Goal: Communication & Community: Answer question/provide support

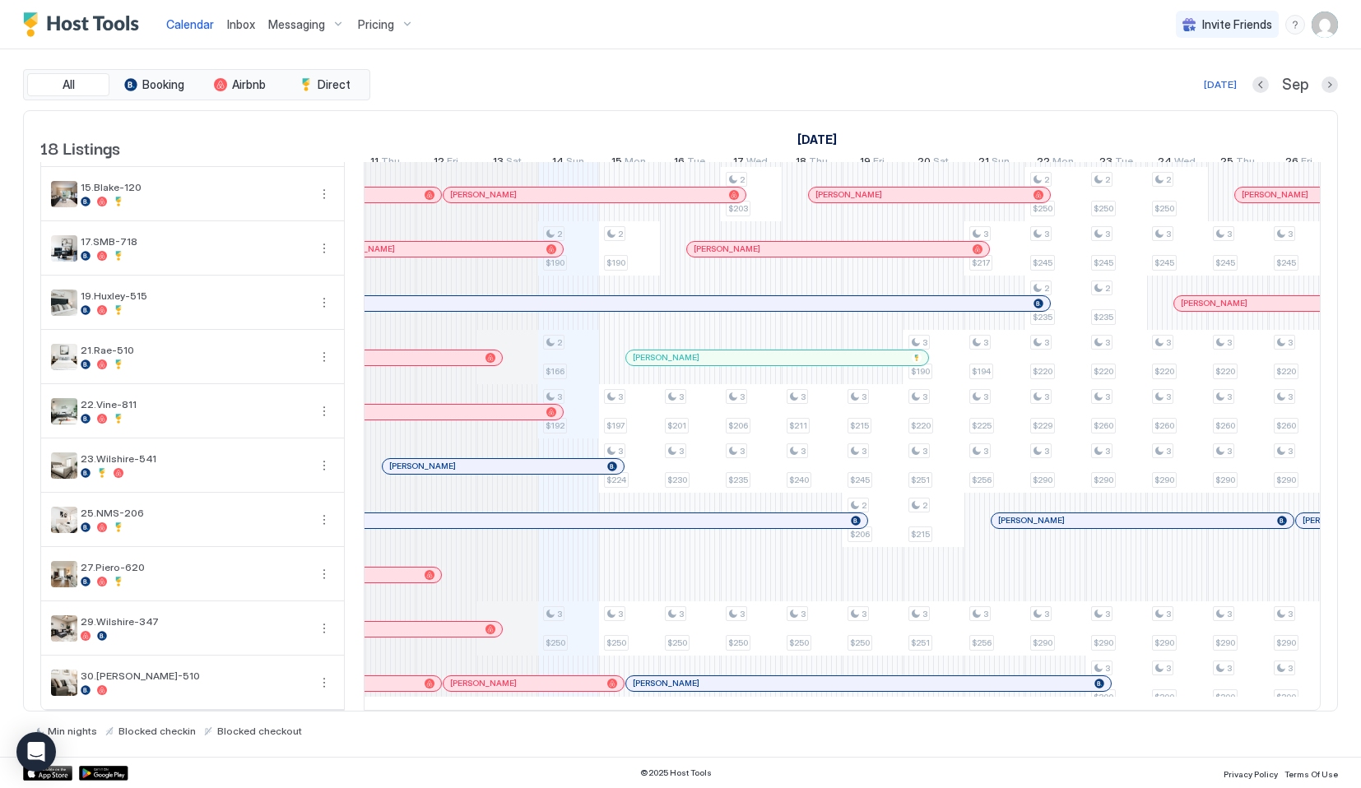
scroll to position [0, 862]
click at [239, 24] on span "Inbox" at bounding box center [241, 24] width 28 height 14
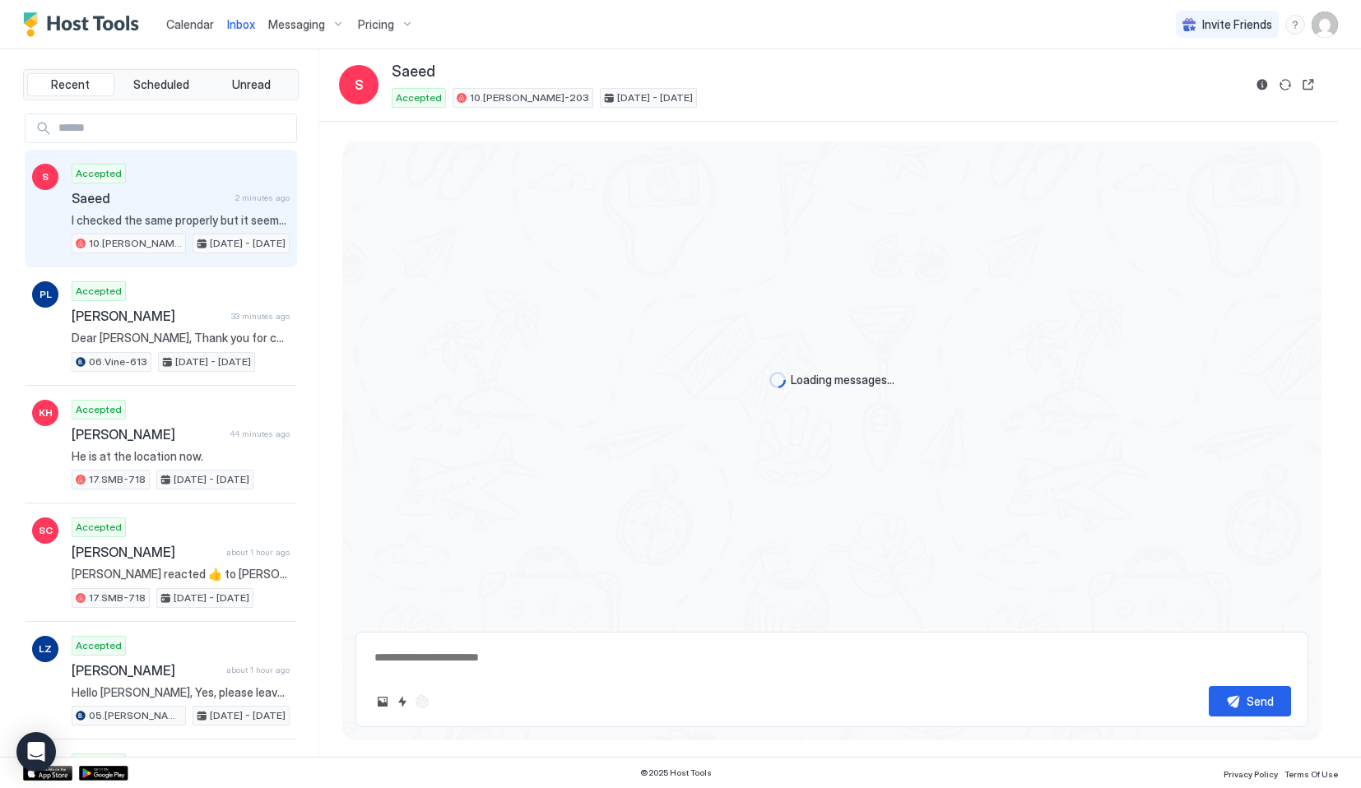
type textarea "*"
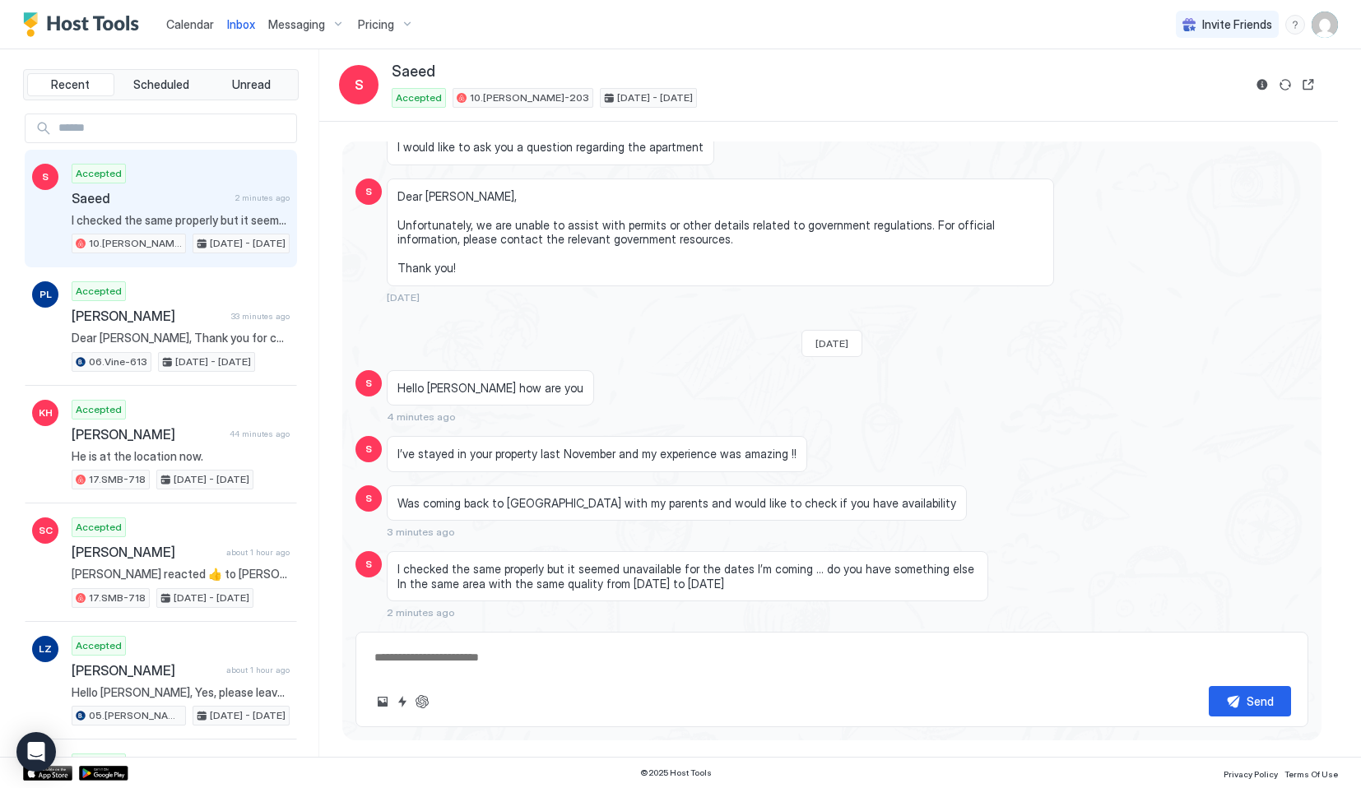
click at [495, 452] on span "I’ve stayed in your property last November and my experience was amazing !!" at bounding box center [596, 454] width 399 height 15
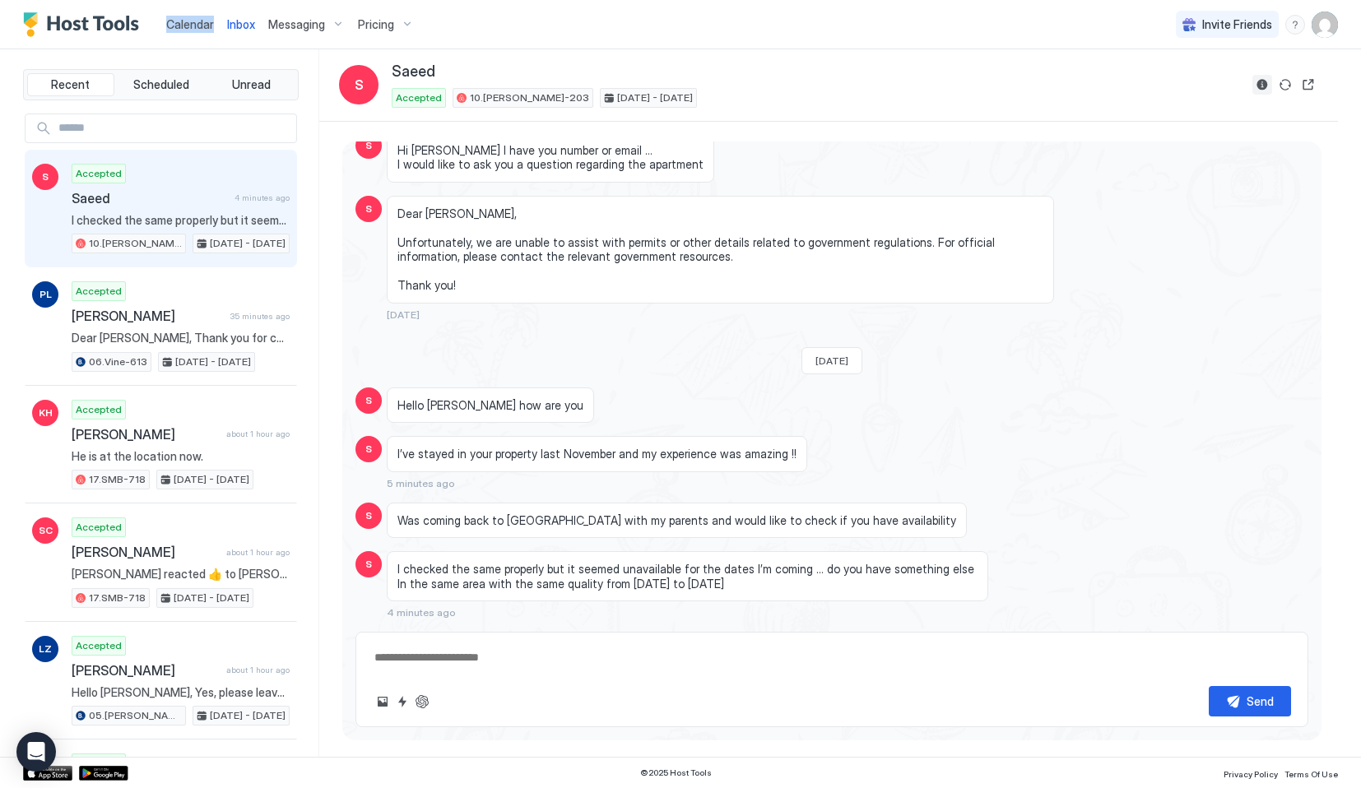
click at [1262, 84] on button "Reservation information" at bounding box center [1263, 85] width 20 height 20
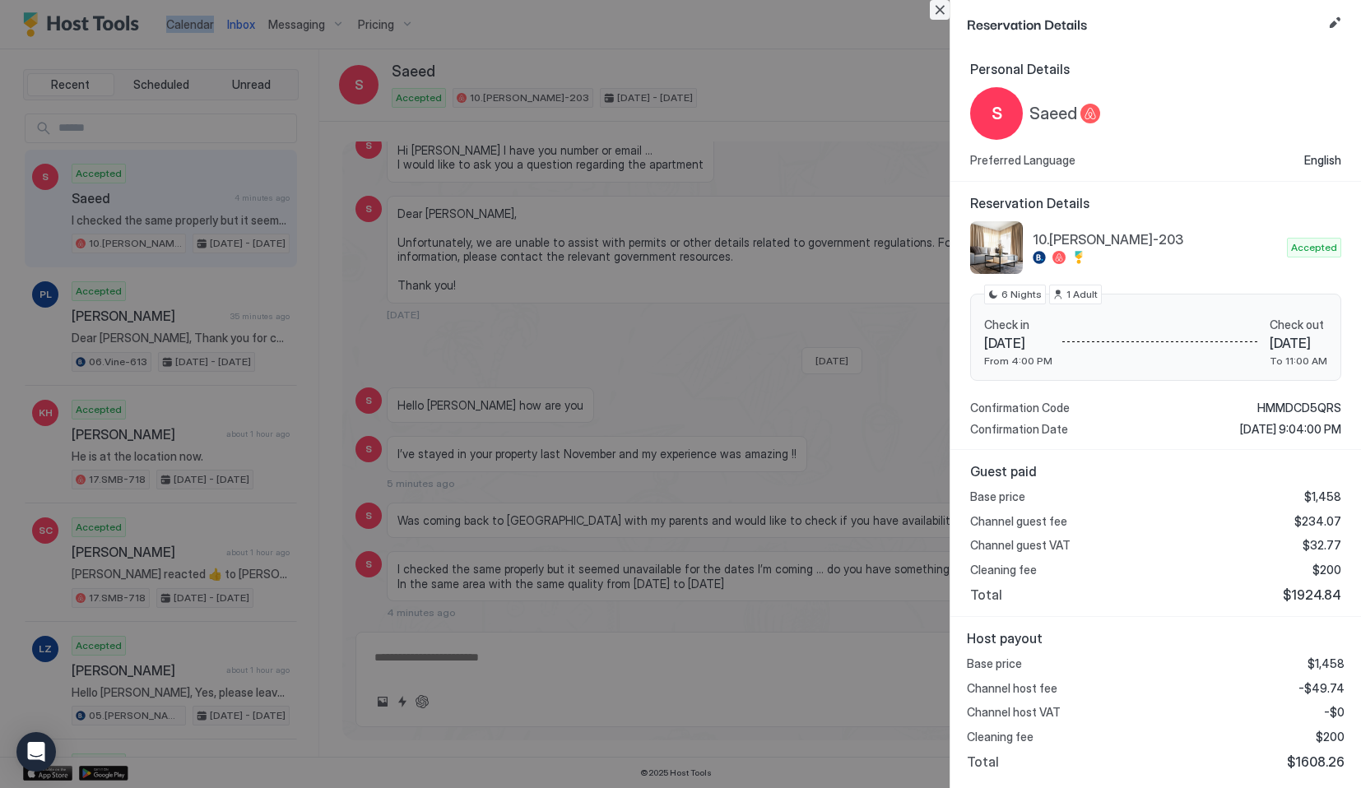
click at [937, 5] on button "Close" at bounding box center [940, 10] width 20 height 20
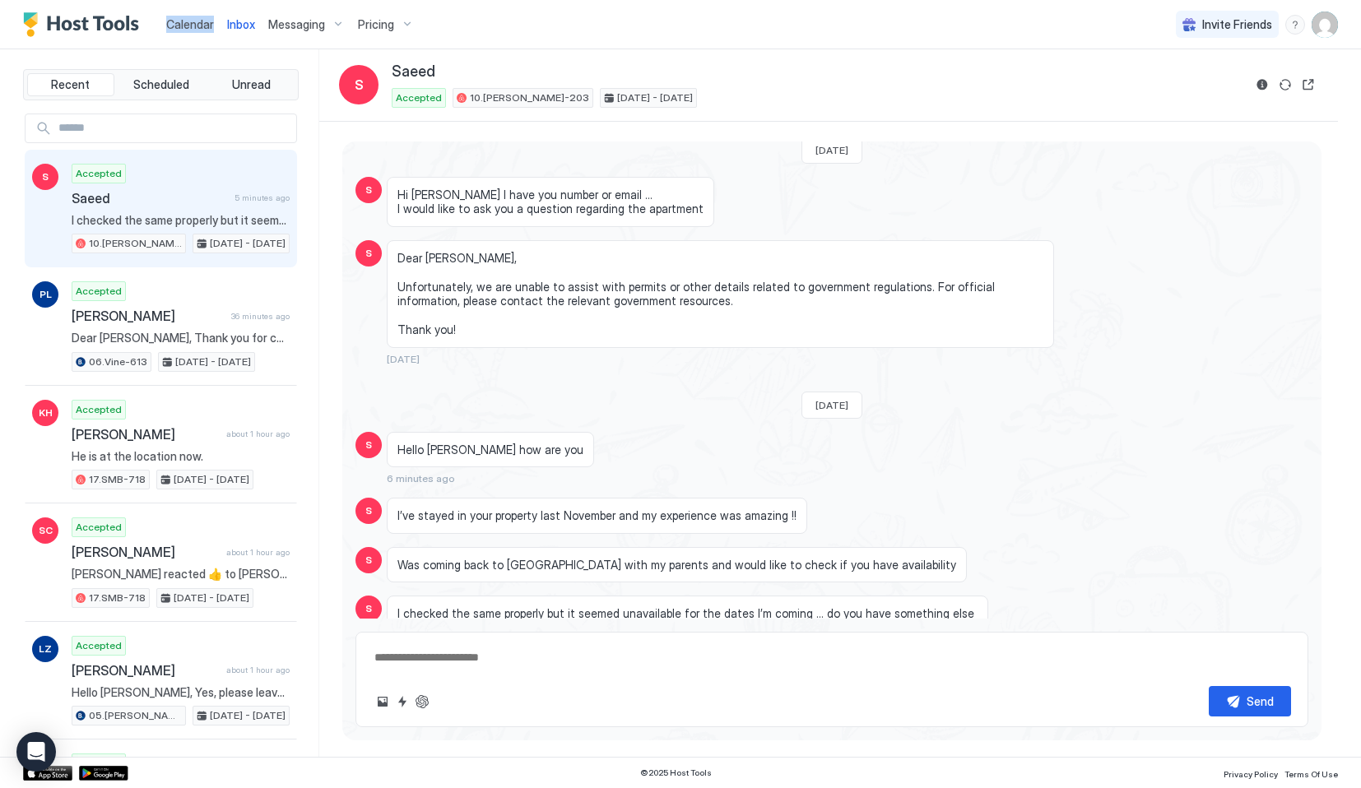
scroll to position [4063, 0]
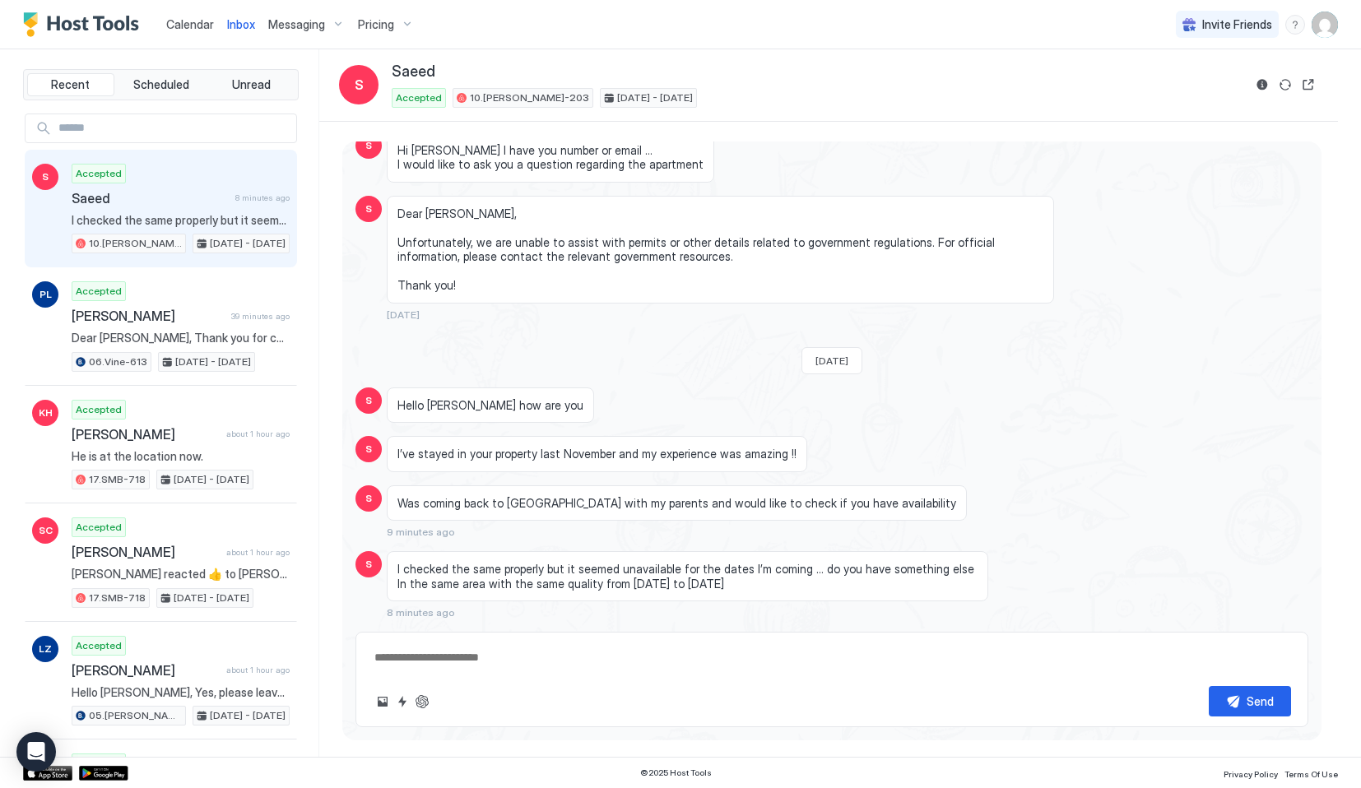
click at [429, 668] on textarea at bounding box center [832, 658] width 918 height 30
paste textarea "**********"
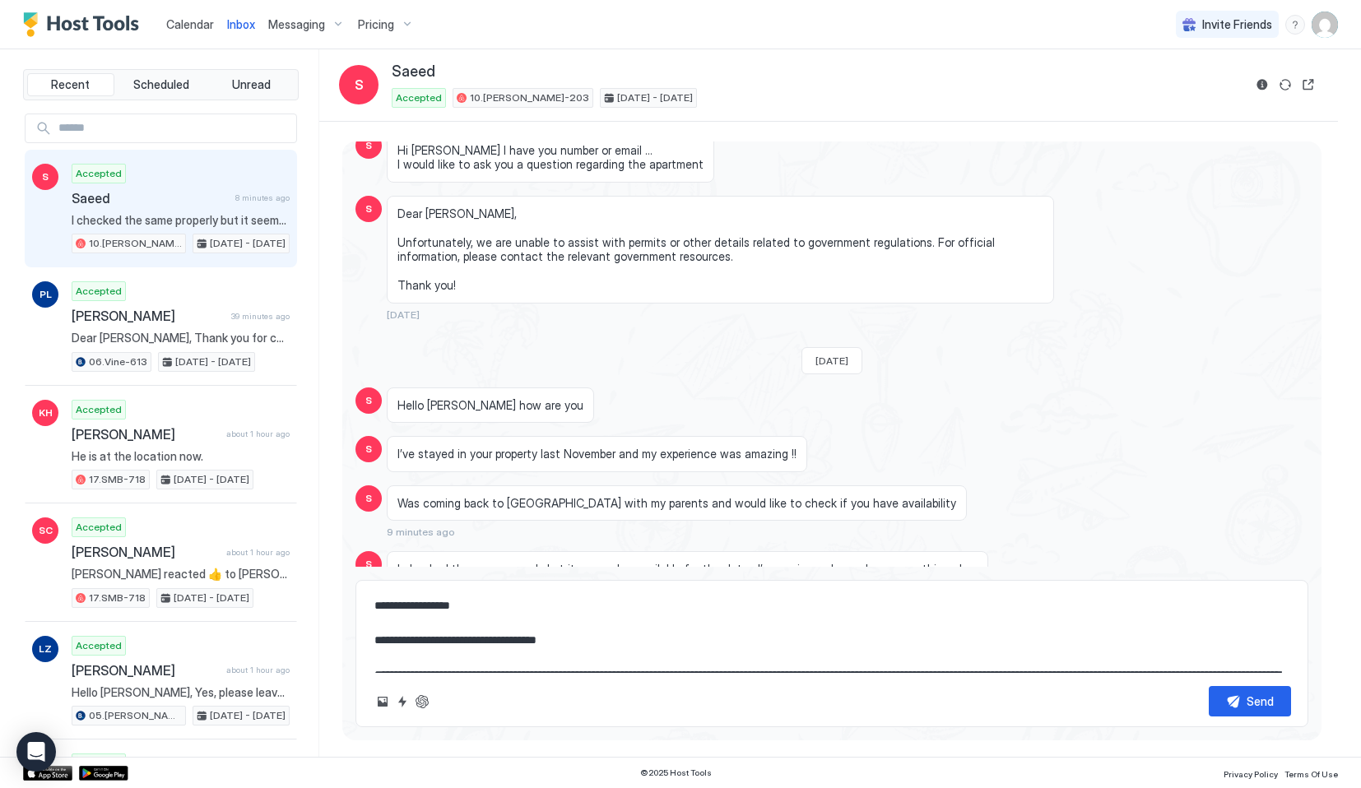
scroll to position [78, 0]
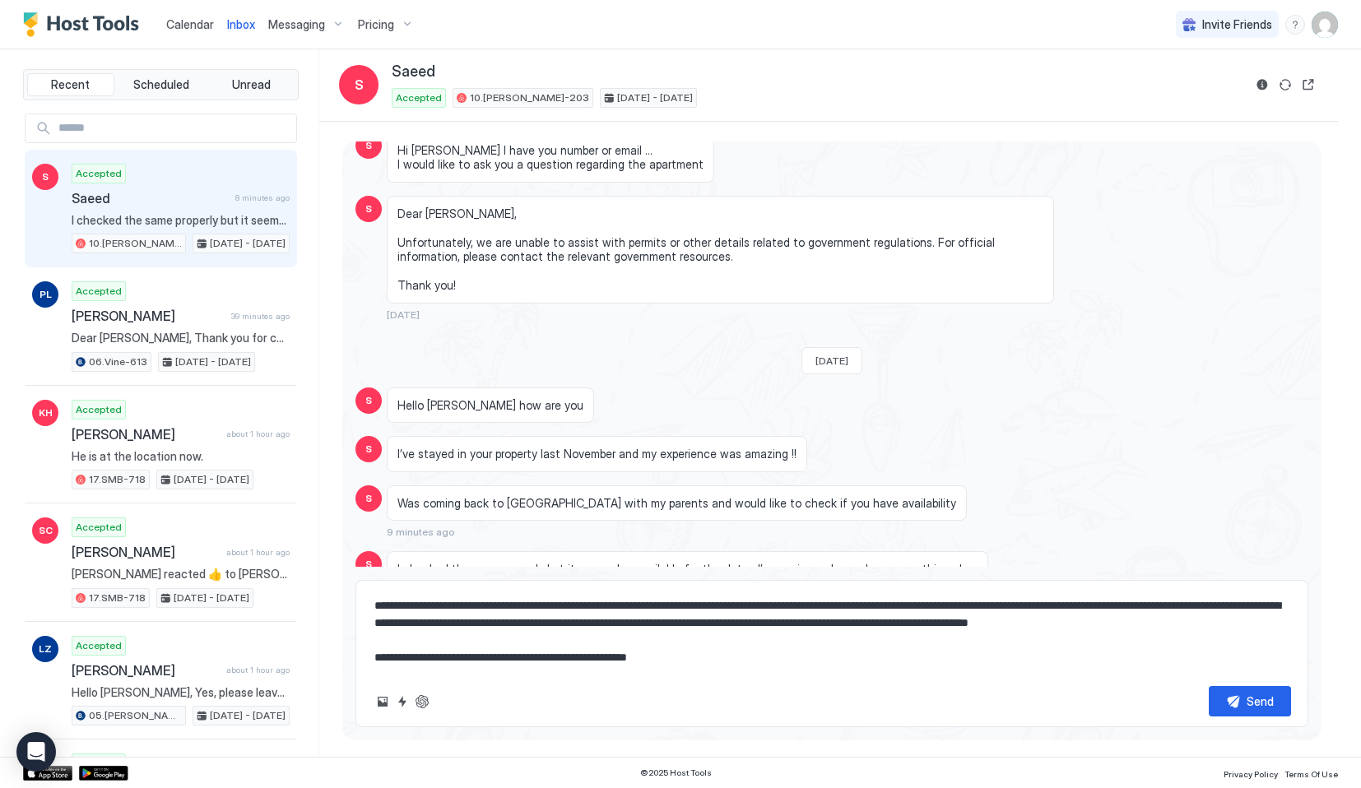
click at [411, 76] on span "Saeed" at bounding box center [414, 72] width 44 height 19
copy span "Saeed"
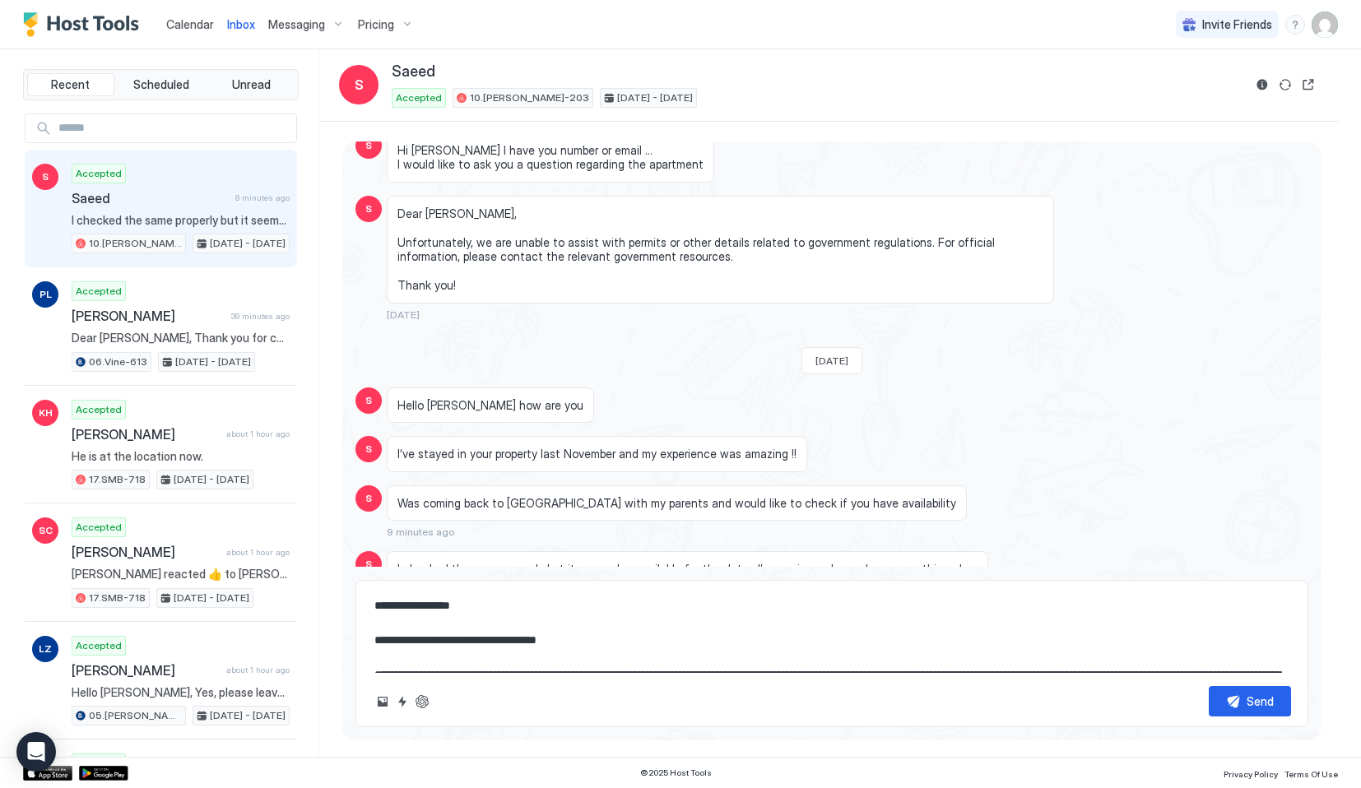
drag, startPoint x: 466, startPoint y: 605, endPoint x: 388, endPoint y: 600, distance: 77.5
click at [388, 600] on textarea "**********" at bounding box center [832, 632] width 918 height 82
paste textarea
click at [377, 642] on textarea "**********" at bounding box center [832, 632] width 918 height 82
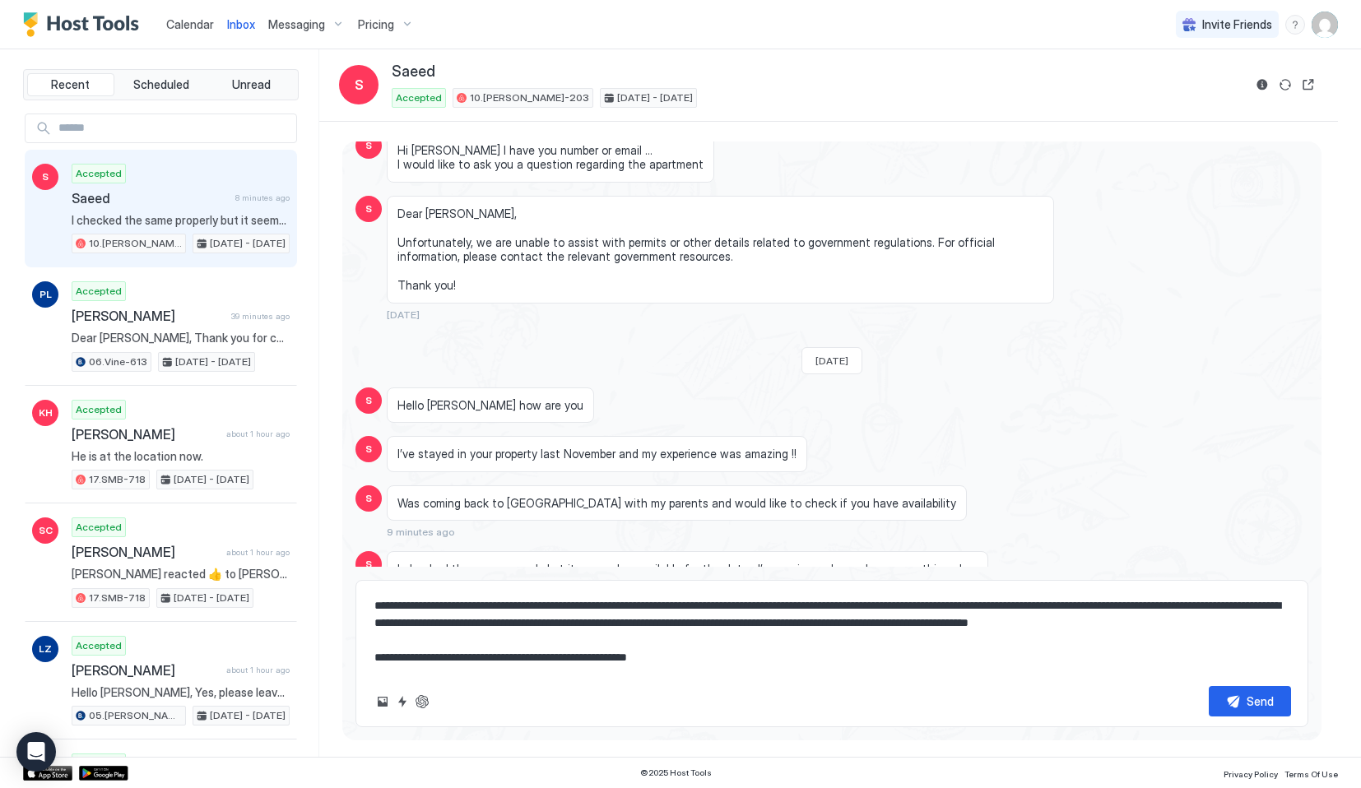
scroll to position [69, 0]
drag, startPoint x: 686, startPoint y: 658, endPoint x: 360, endPoint y: 644, distance: 326.2
click at [359, 645] on div "**********" at bounding box center [832, 653] width 953 height 147
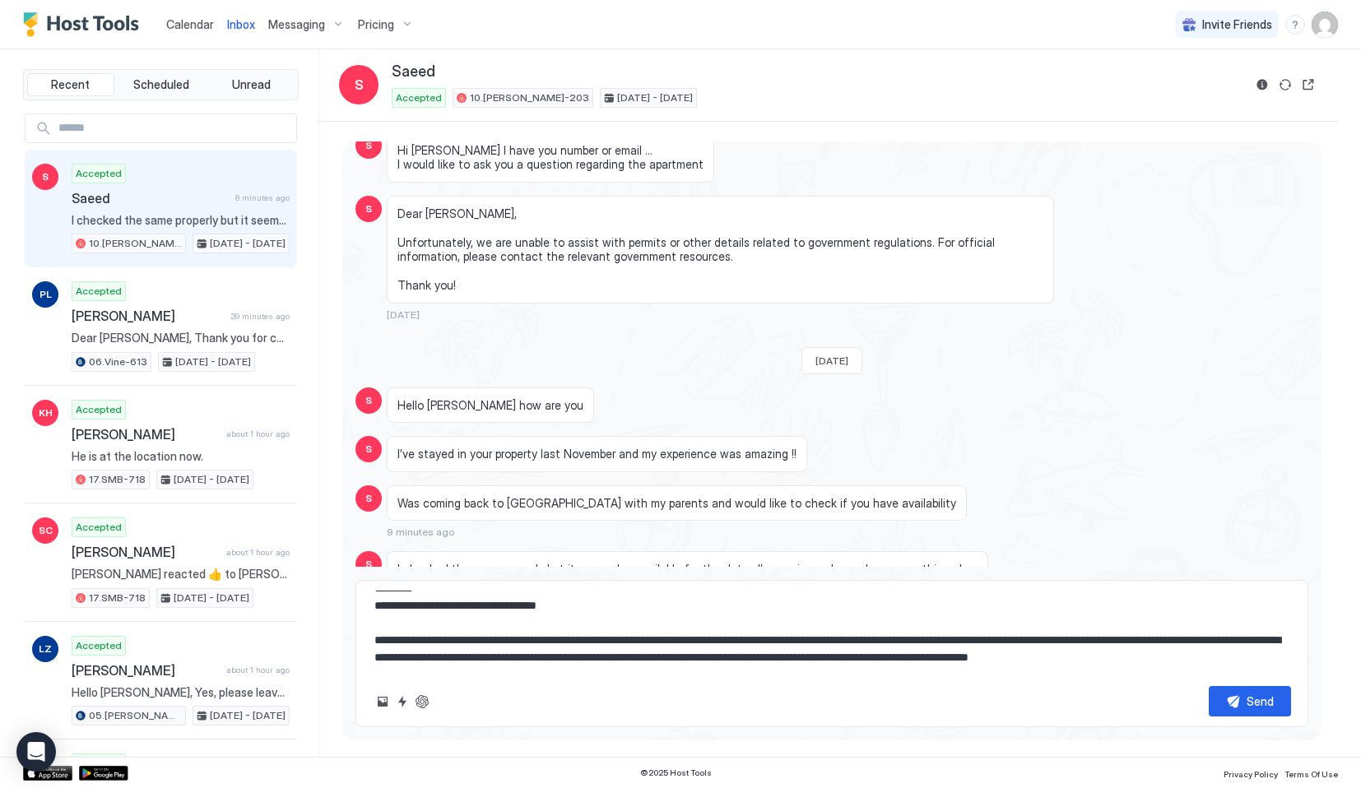
scroll to position [0, 0]
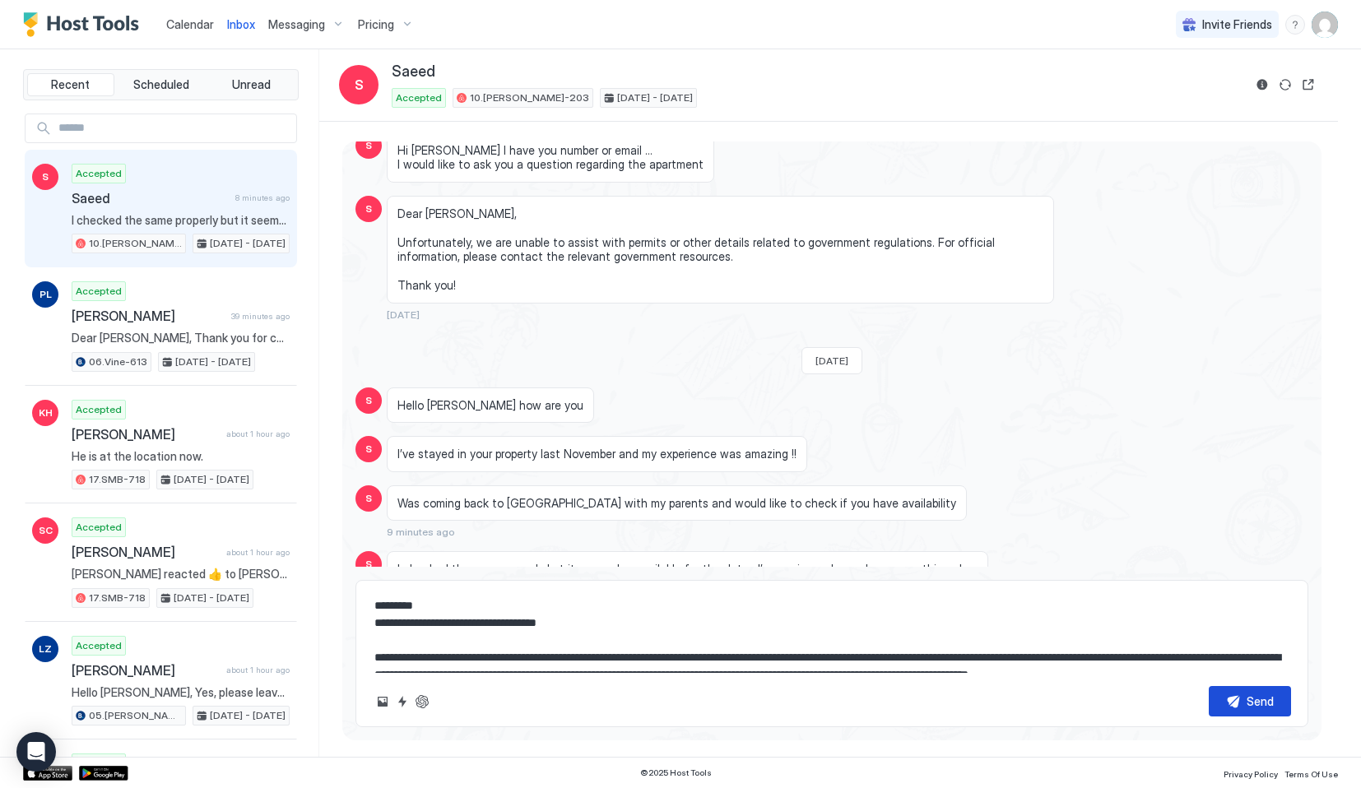
type textarea "**********"
click at [1228, 698] on button "Send" at bounding box center [1250, 701] width 82 height 30
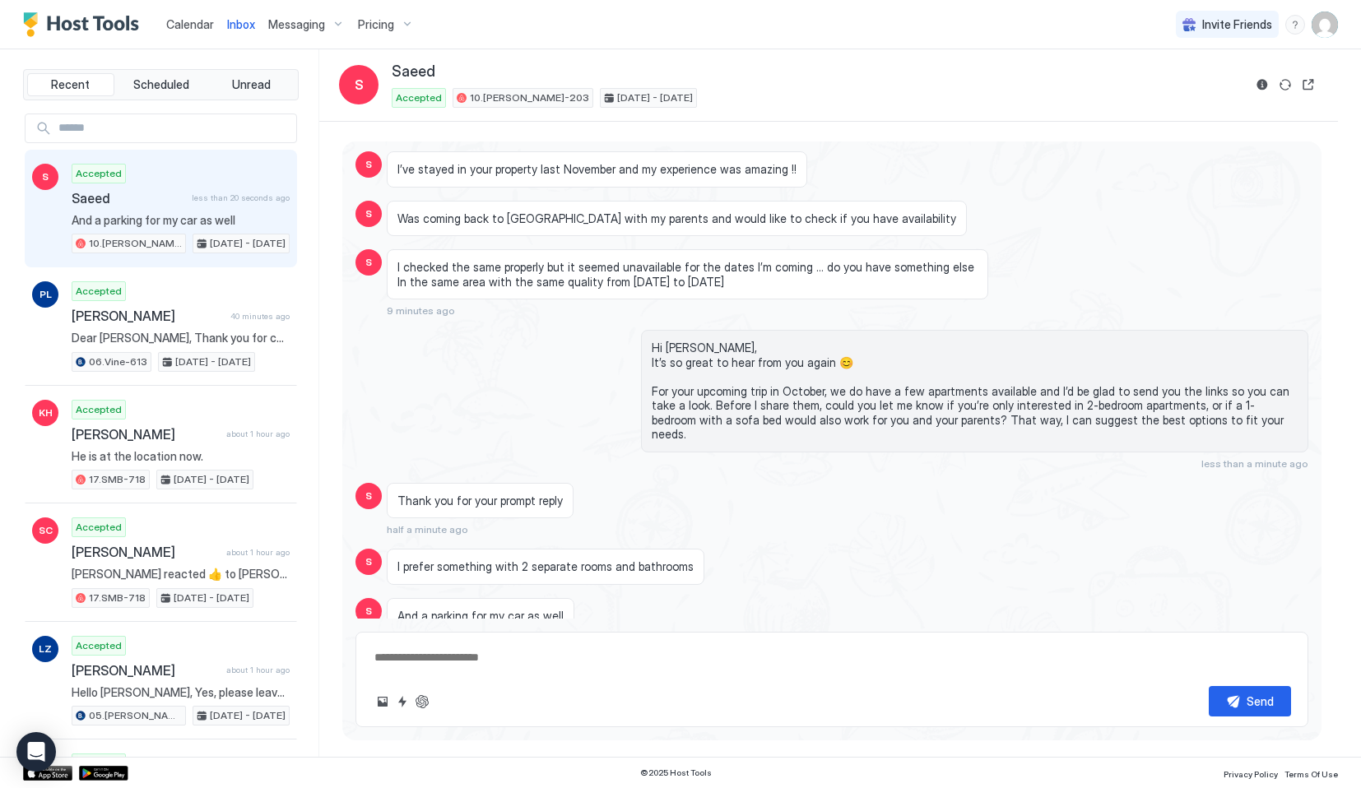
scroll to position [4382, 0]
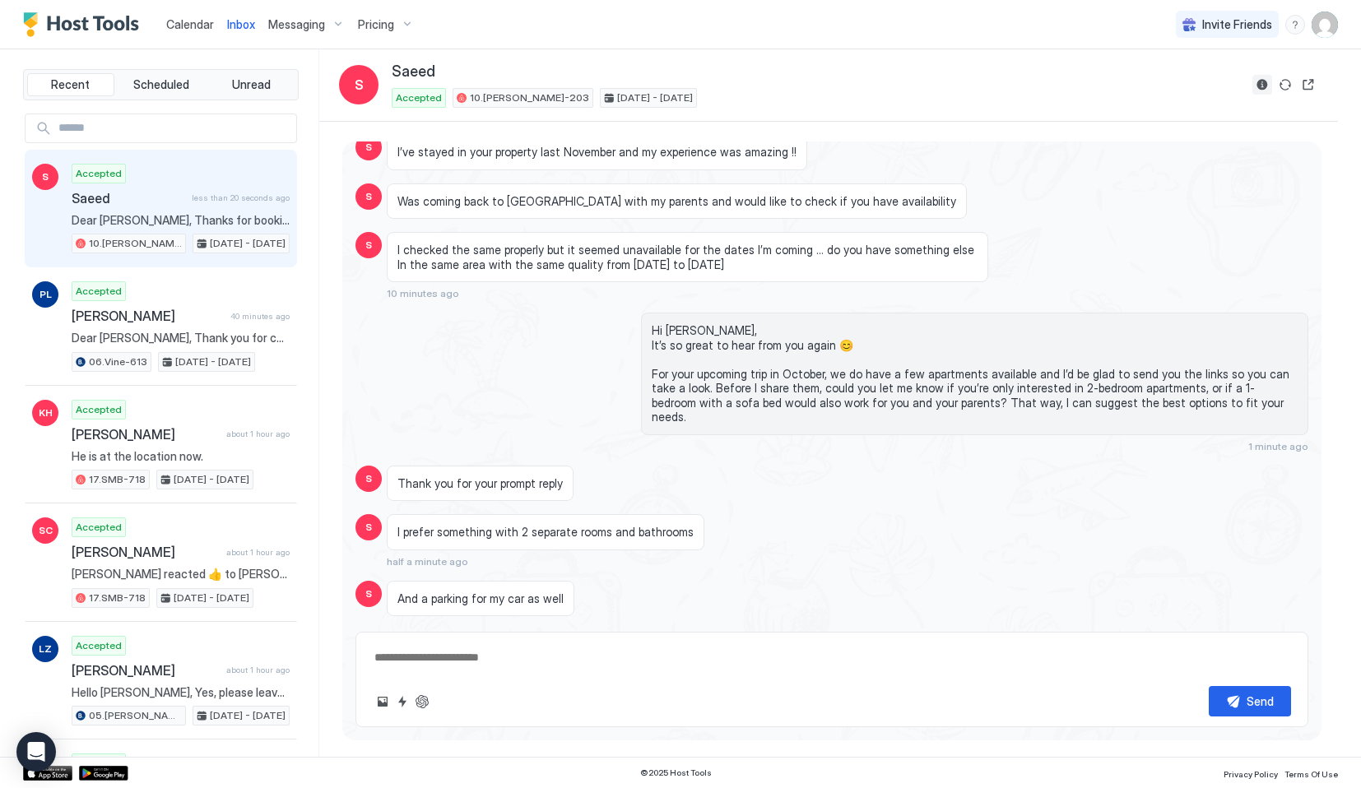
click at [1260, 81] on button "Reservation information" at bounding box center [1263, 85] width 20 height 20
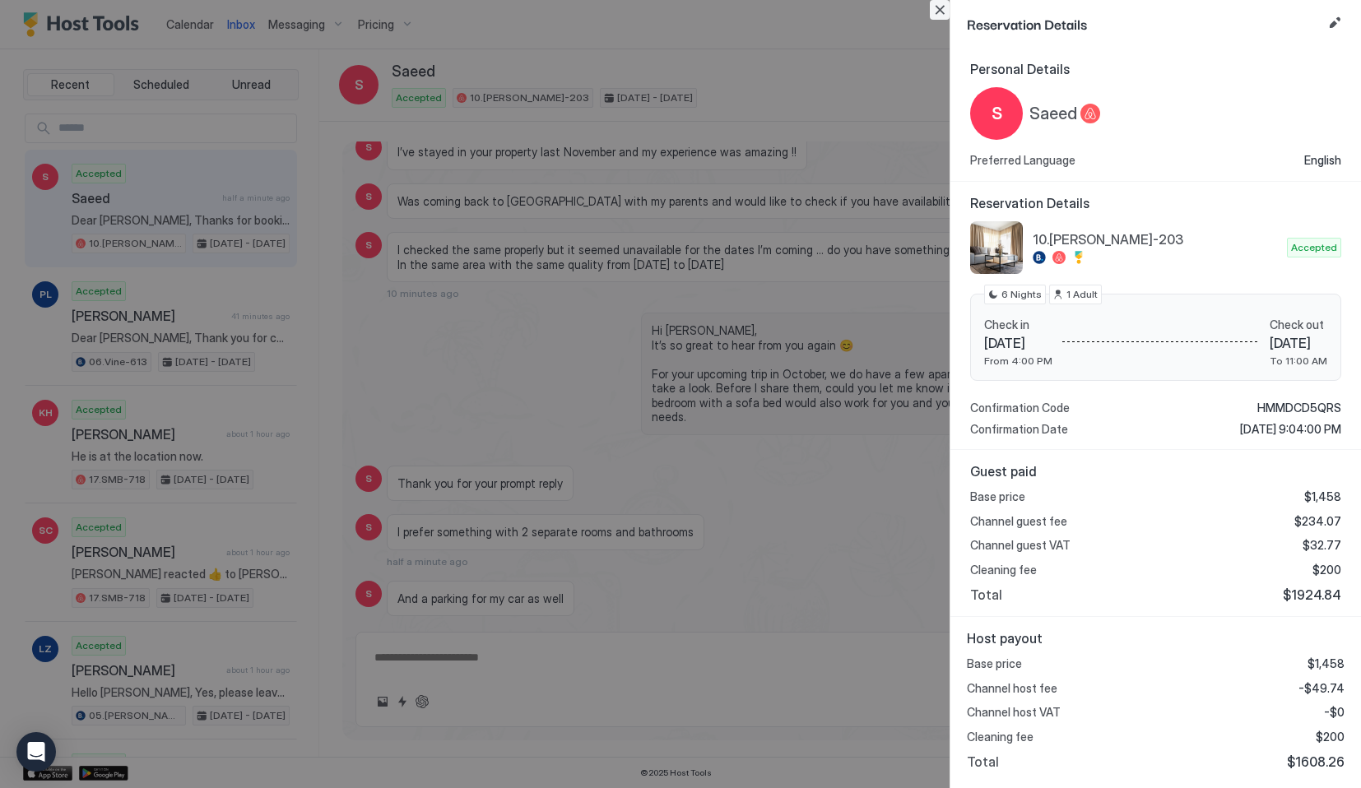
click at [934, 12] on button "Close" at bounding box center [940, 10] width 20 height 20
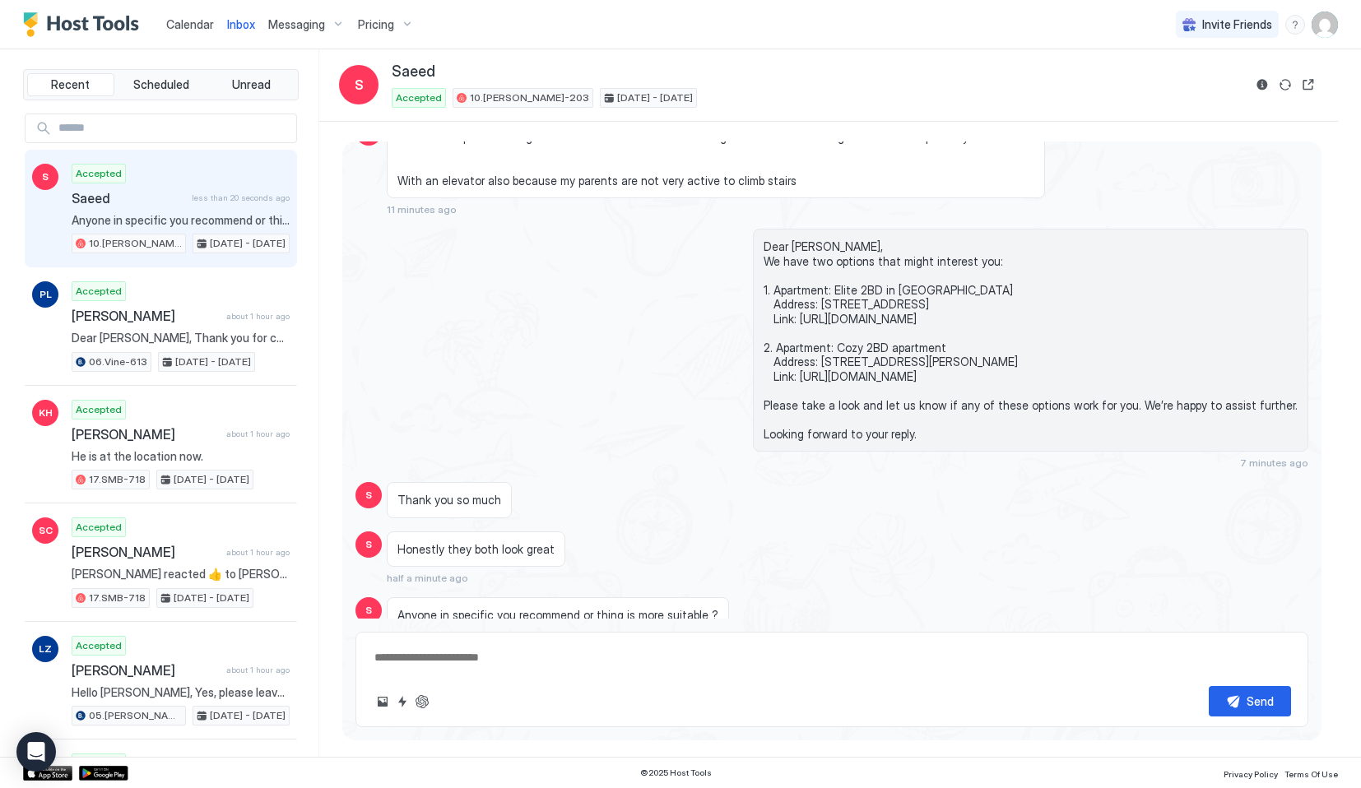
scroll to position [4927, 0]
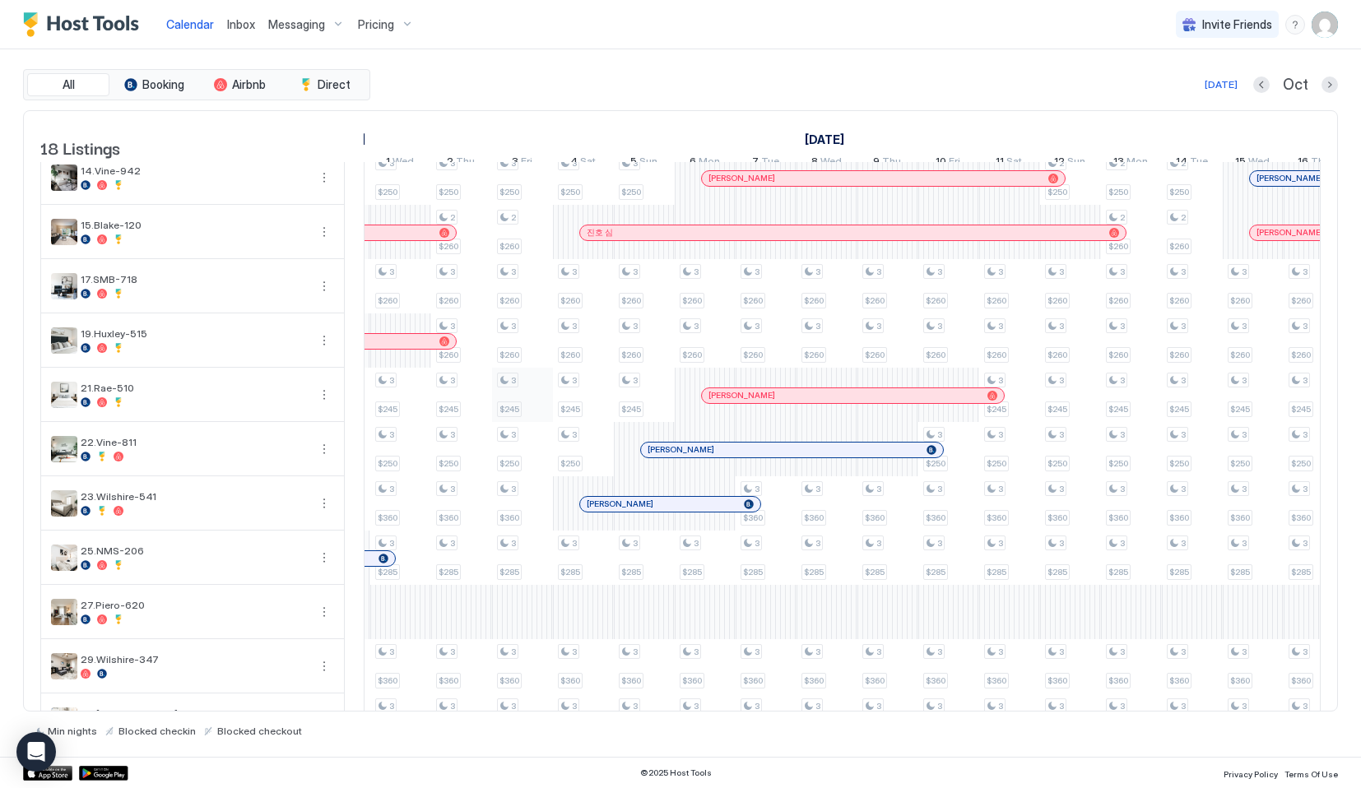
scroll to position [443, 0]
